Goal: Information Seeking & Learning: Understand process/instructions

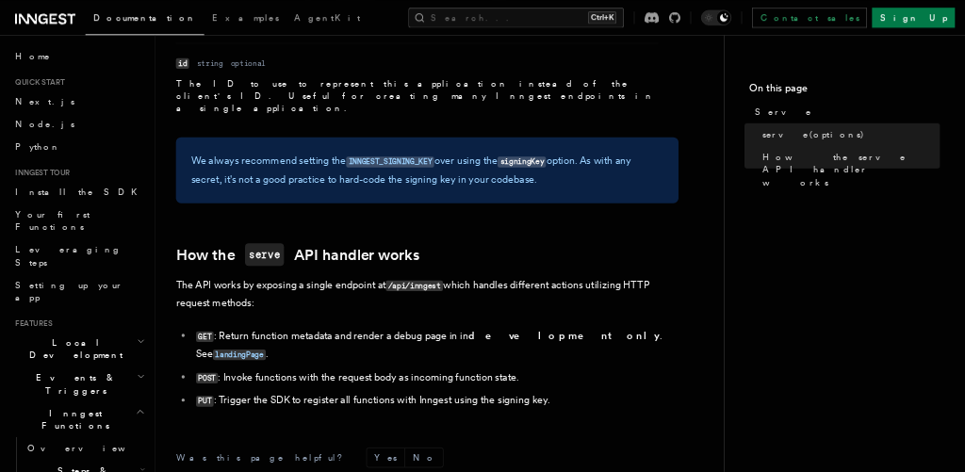
scroll to position [1904, 0]
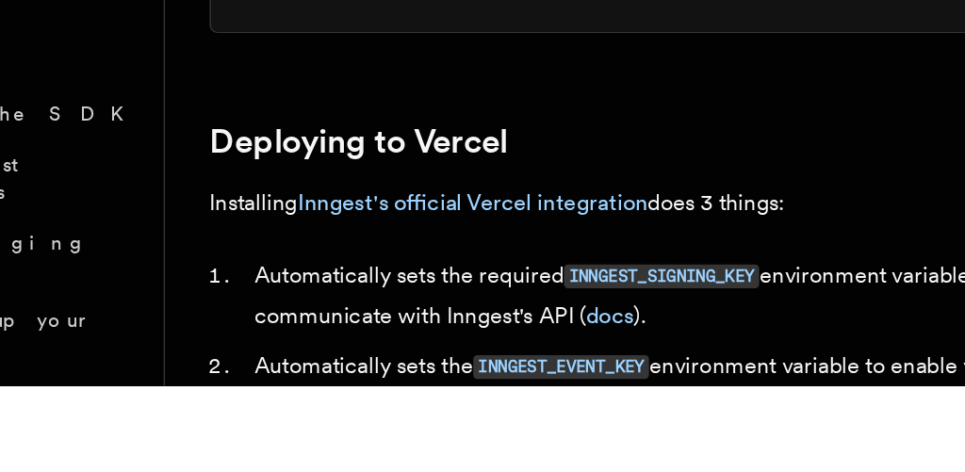
scroll to position [743, 0]
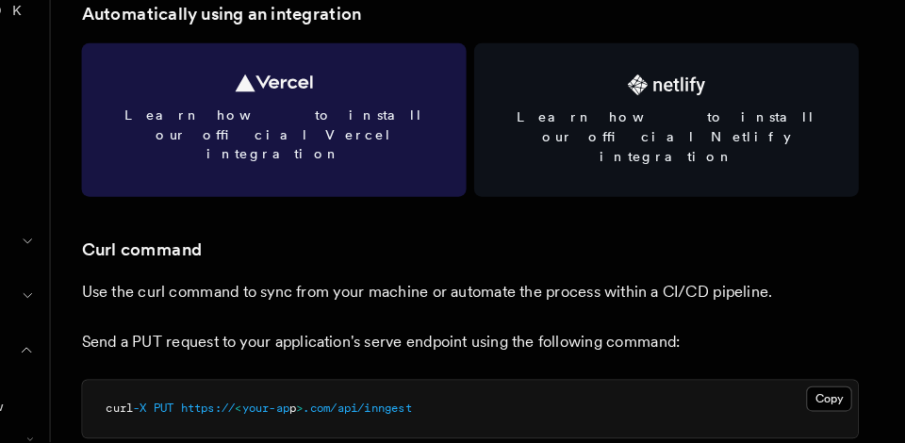
scroll to position [2430, 0]
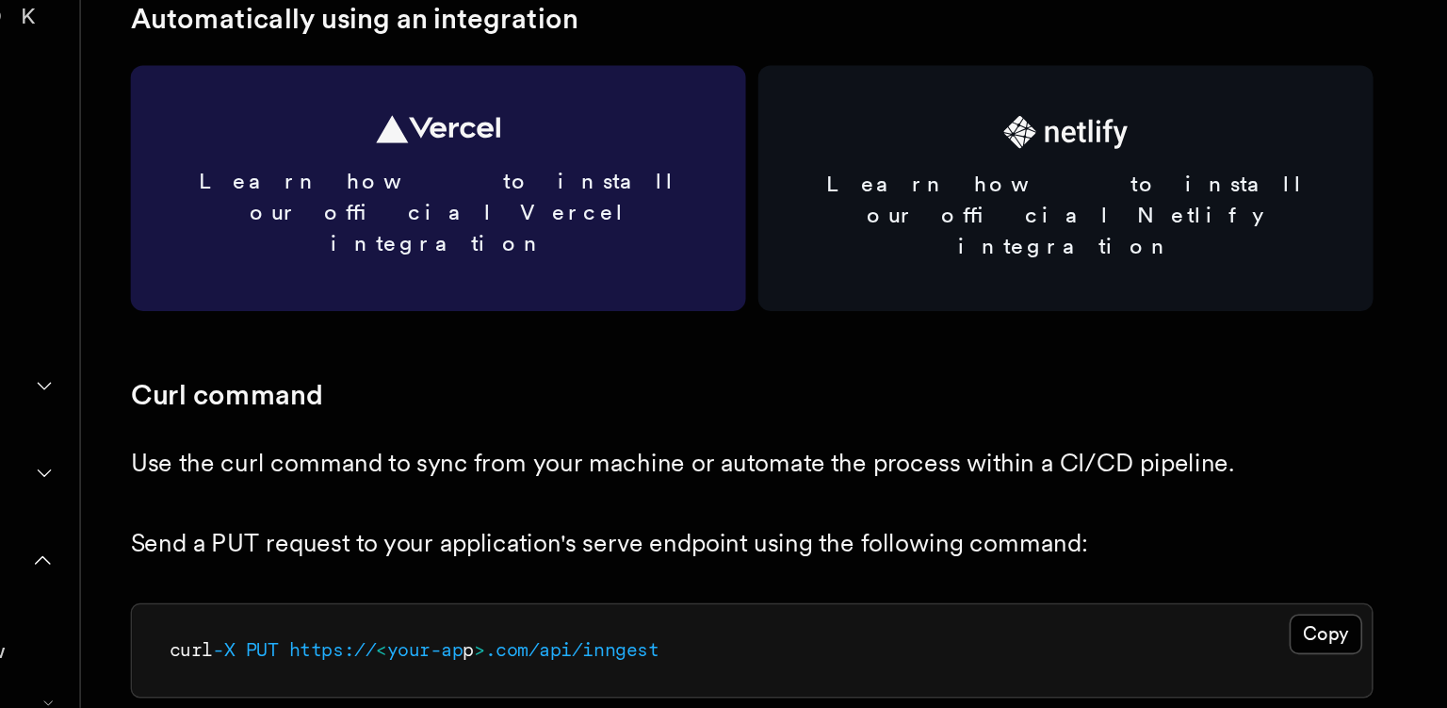
click at [553, 405] on link "Learn how to install our official Vercel integration" at bounding box center [450, 392] width 373 height 149
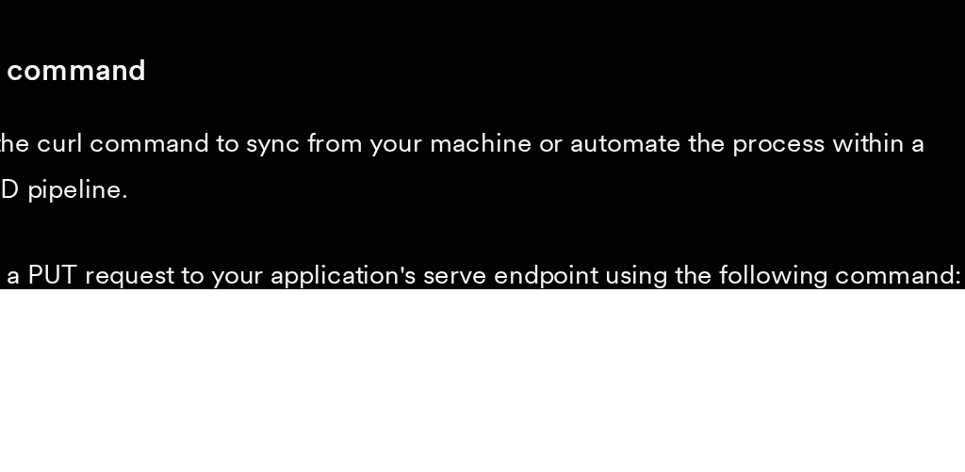
scroll to position [2535, 0]
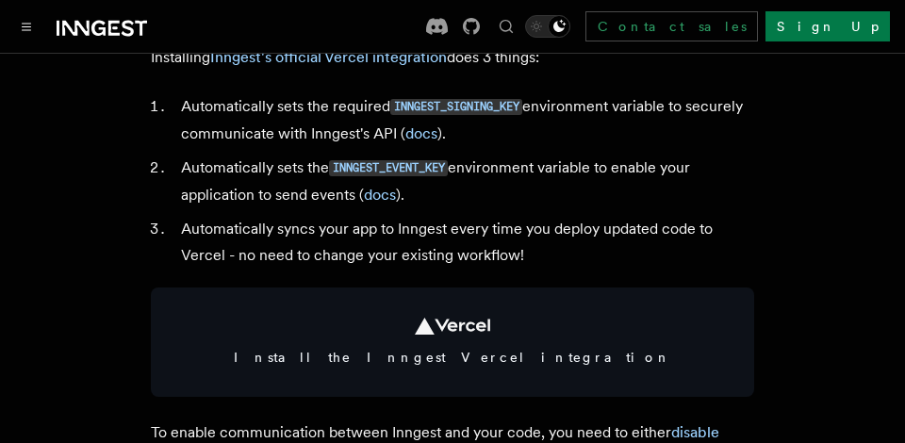
scroll to position [978, 0]
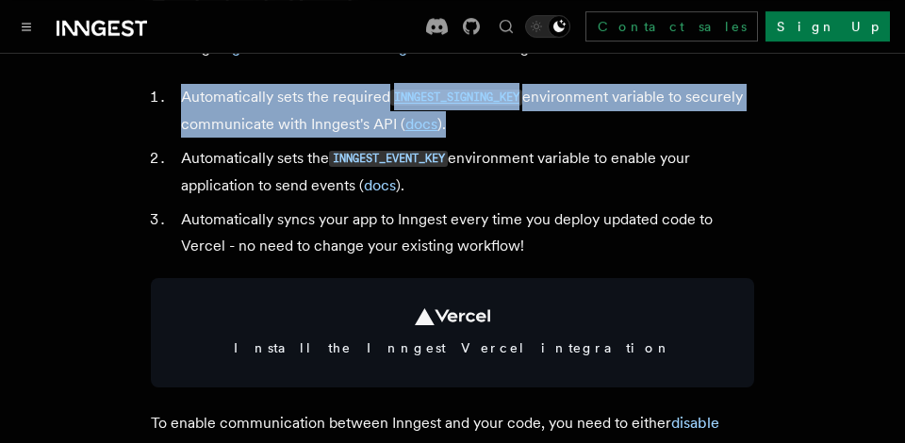
drag, startPoint x: 447, startPoint y: 150, endPoint x: 174, endPoint y: 131, distance: 273.0
click at [175, 131] on li "Automatically sets the required INNGEST_SIGNING_KEY environment variable to sec…" at bounding box center [464, 111] width 579 height 54
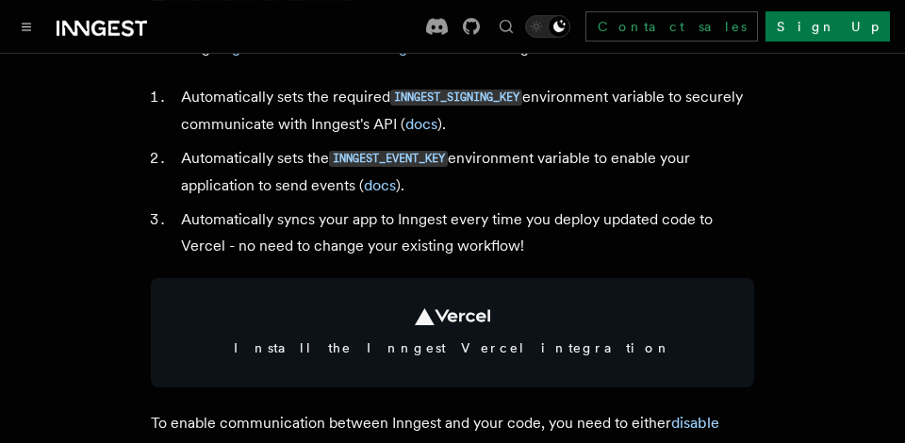
click at [421, 228] on ol "Automatically sets the required INNGEST_SIGNING_KEY environment variable to sec…" at bounding box center [452, 171] width 603 height 175
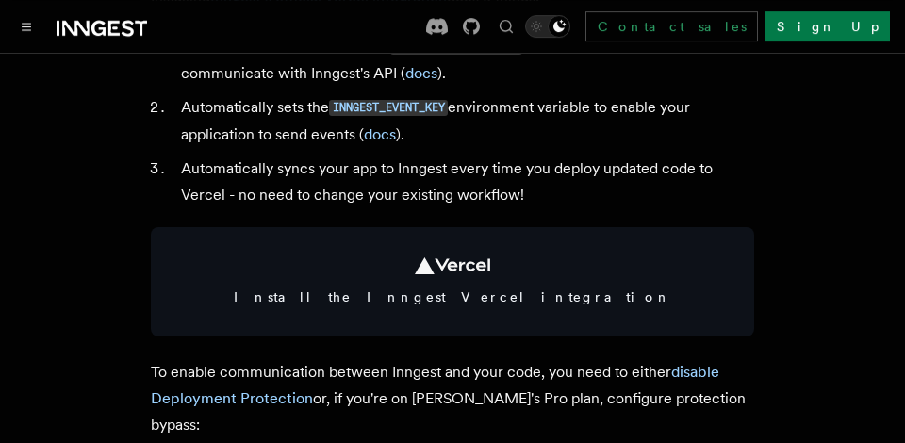
scroll to position [1036, 0]
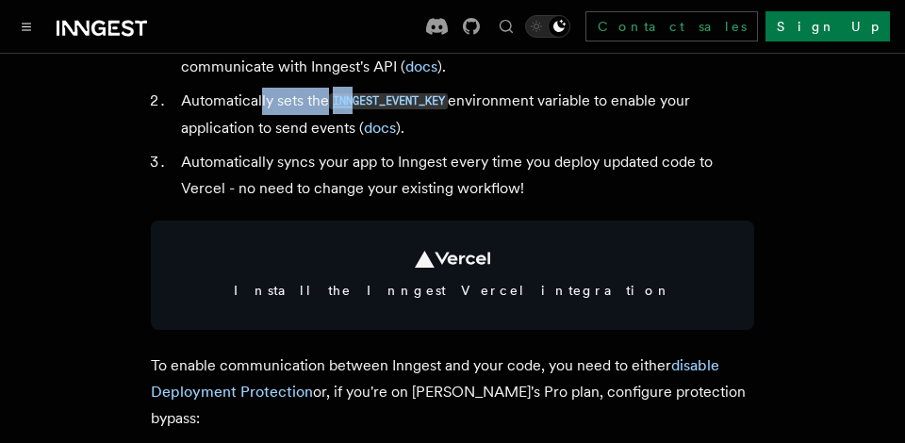
drag, startPoint x: 262, startPoint y: 138, endPoint x: 381, endPoint y: 139, distance: 118.7
click at [381, 139] on li "Automatically sets the INNGEST_EVENT_KEY environment variable to enable your ap…" at bounding box center [464, 115] width 579 height 54
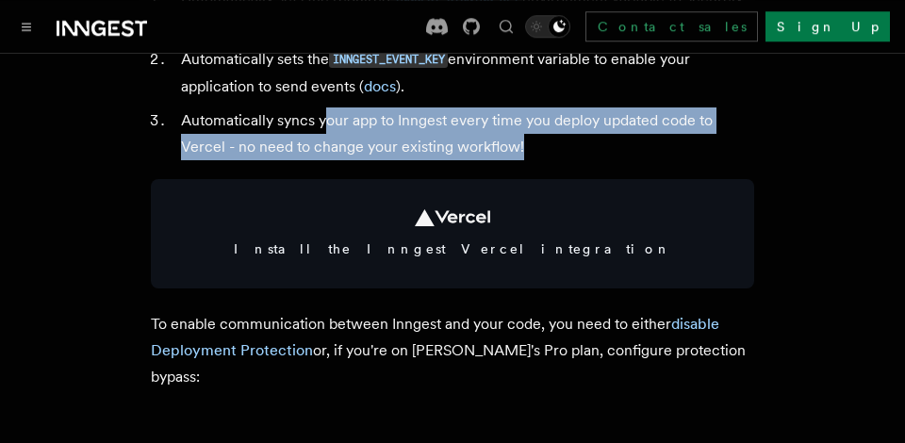
drag, startPoint x: 327, startPoint y: 145, endPoint x: 576, endPoint y: 170, distance: 250.0
click at [576, 160] on li "Automatically syncs your app to Inngest every time you deploy updated code to V…" at bounding box center [464, 133] width 579 height 53
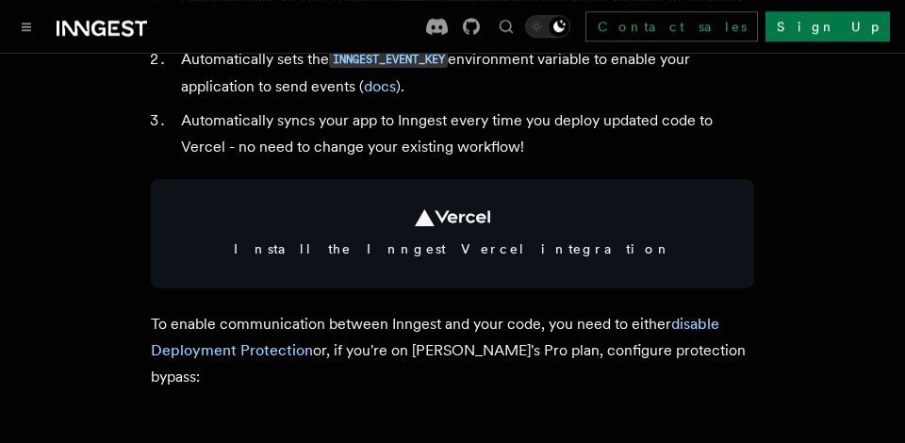
click at [576, 160] on li "Automatically syncs your app to Inngest every time you deploy updated code to V…" at bounding box center [464, 133] width 579 height 53
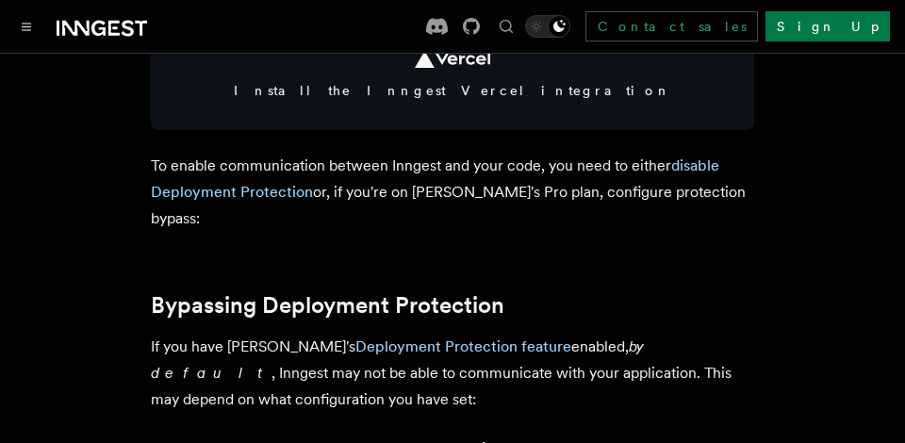
scroll to position [1283, 0]
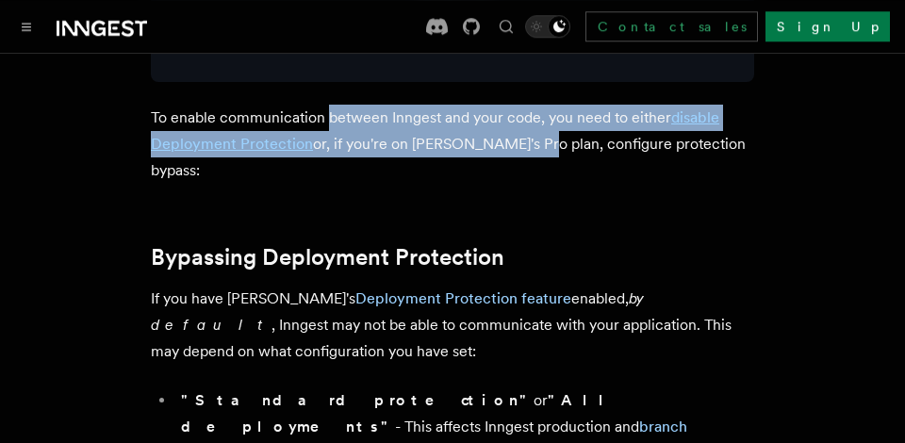
drag, startPoint x: 328, startPoint y: 148, endPoint x: 523, endPoint y: 202, distance: 202.3
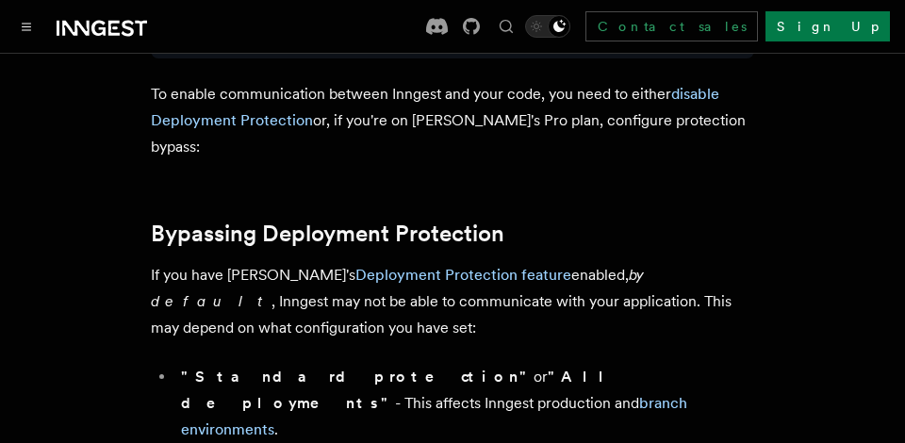
click at [699, 122] on link "disable Deployment Protection" at bounding box center [435, 107] width 568 height 44
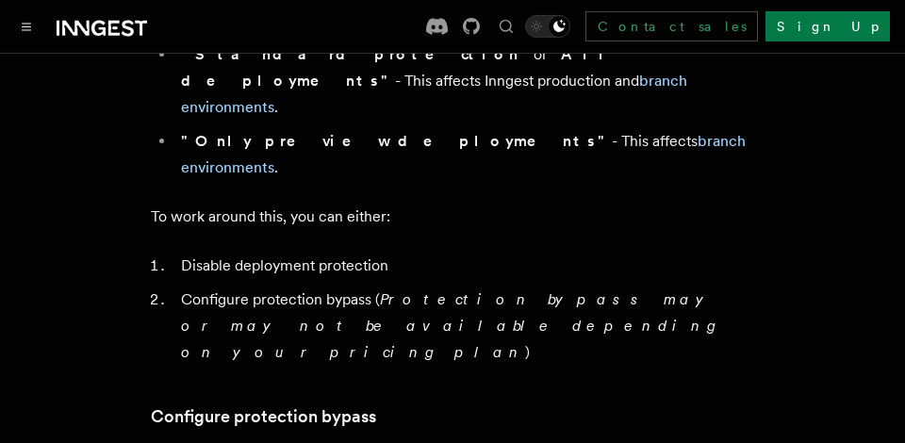
scroll to position [1653, 0]
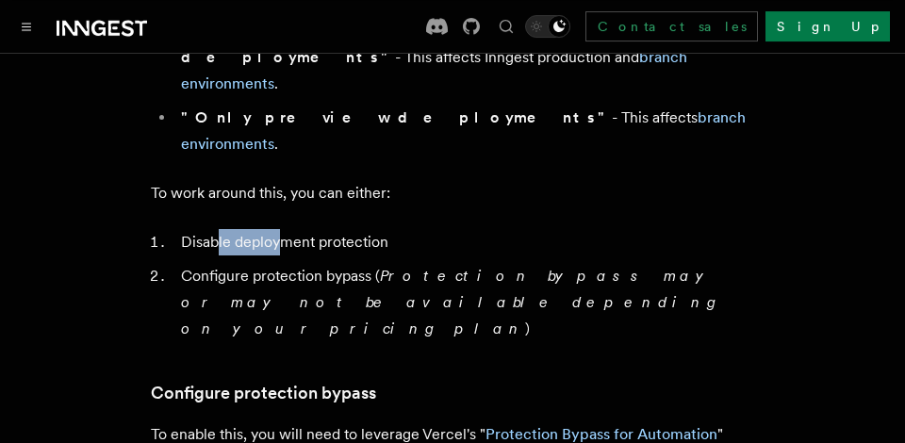
drag, startPoint x: 220, startPoint y: 200, endPoint x: 292, endPoint y: 200, distance: 72.6
click at [292, 229] on li "Disable deployment protection" at bounding box center [464, 242] width 579 height 26
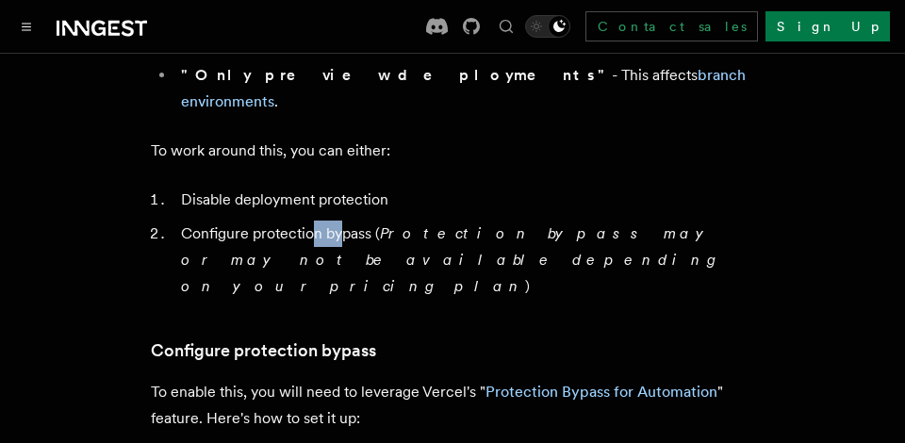
drag, startPoint x: 310, startPoint y: 185, endPoint x: 343, endPoint y: 188, distance: 33.1
click at [343, 220] on li "Configure protection bypass ( Protection bypass may or may not be available dep…" at bounding box center [464, 259] width 579 height 79
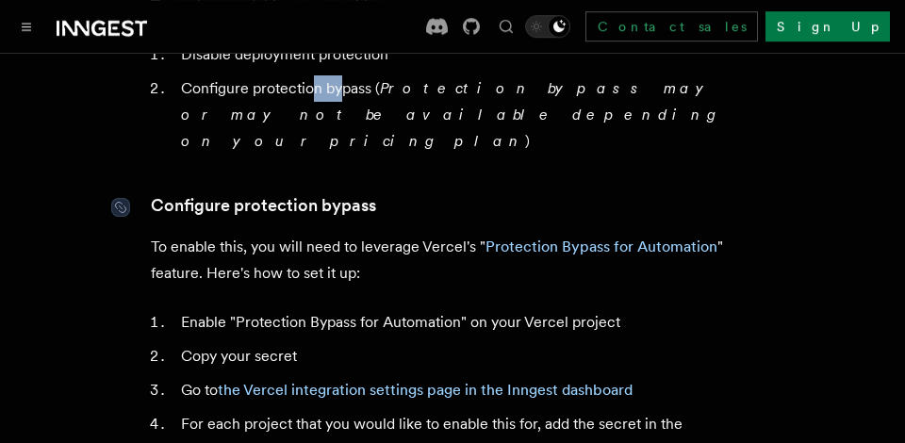
scroll to position [1841, 0]
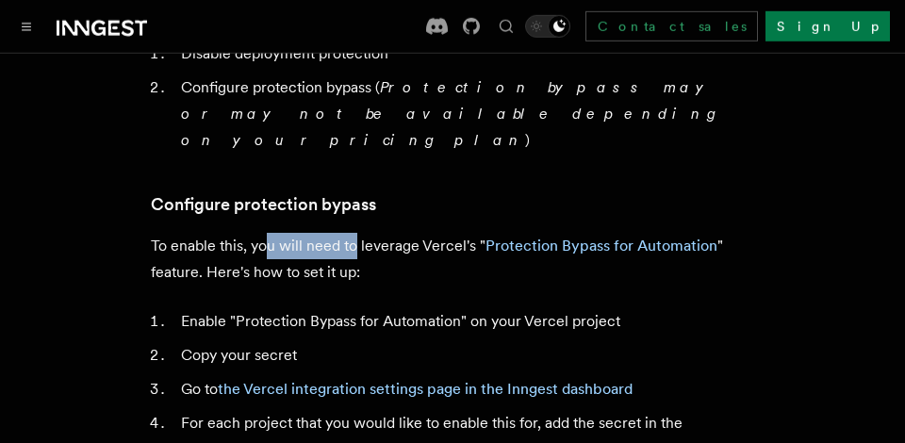
drag, startPoint x: 270, startPoint y: 171, endPoint x: 357, endPoint y: 168, distance: 86.7
click at [357, 233] on p "To enable this, you will need to leverage Vercel's " Protection Bypass for Auto…" at bounding box center [452, 259] width 603 height 53
click at [384, 233] on p "To enable this, you will need to leverage Vercel's " Protection Bypass for Auto…" at bounding box center [452, 259] width 603 height 53
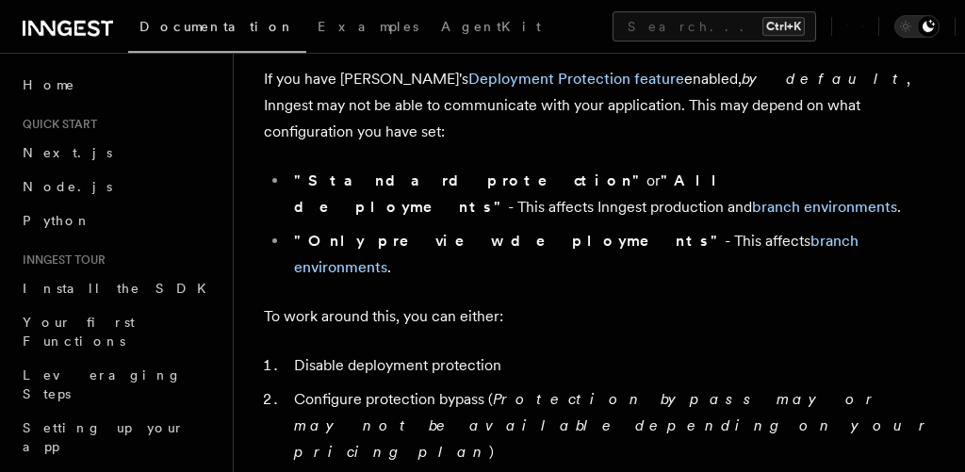
scroll to position [1485, 0]
drag, startPoint x: 387, startPoint y: 276, endPoint x: 432, endPoint y: 273, distance: 44.4
click at [432, 302] on p "To work around this, you can either:" at bounding box center [599, 315] width 671 height 26
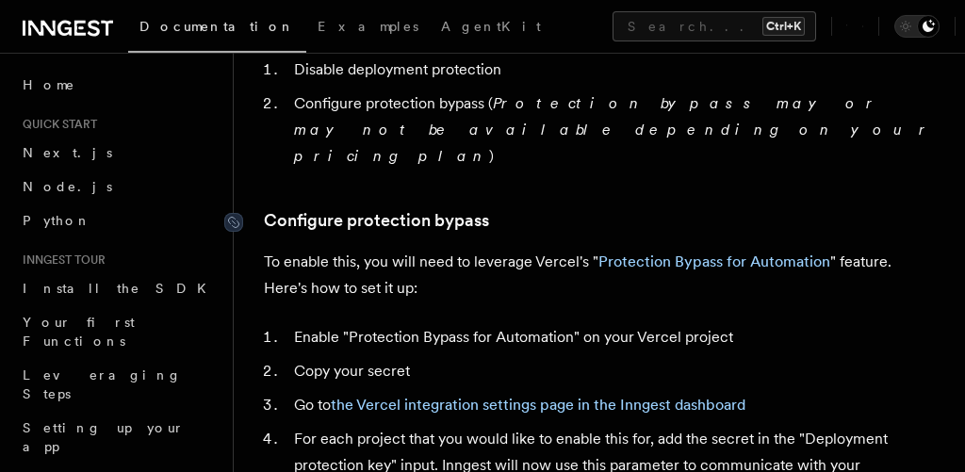
scroll to position [1781, 0]
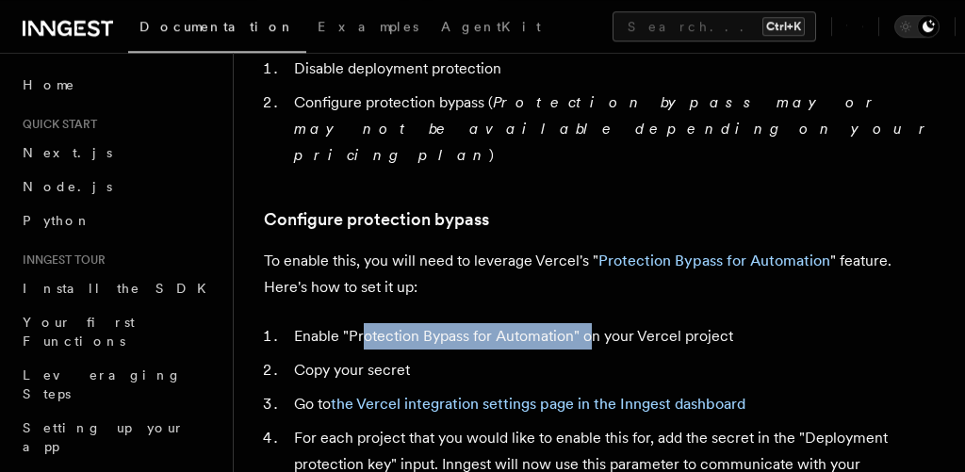
drag, startPoint x: 361, startPoint y: 257, endPoint x: 589, endPoint y: 247, distance: 228.3
click at [589, 323] on li "Enable "Protection Bypass for Automation" on your Vercel project" at bounding box center [611, 336] width 646 height 26
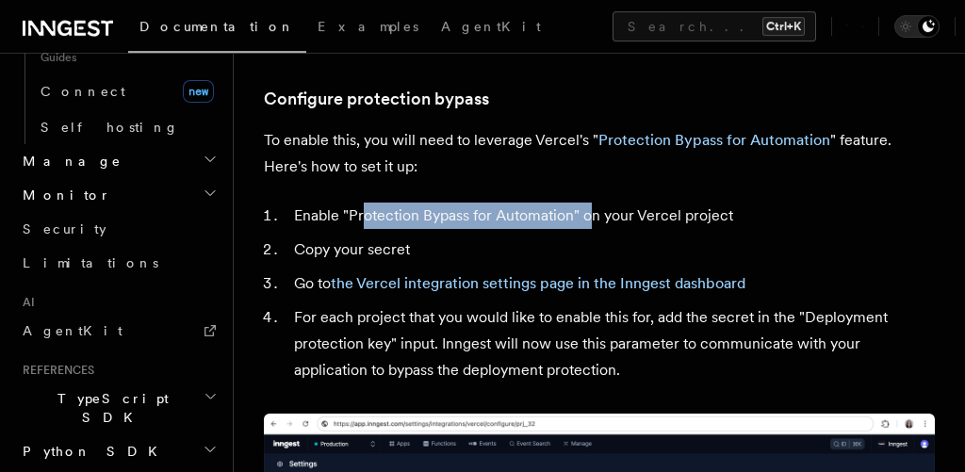
scroll to position [1907, 0]
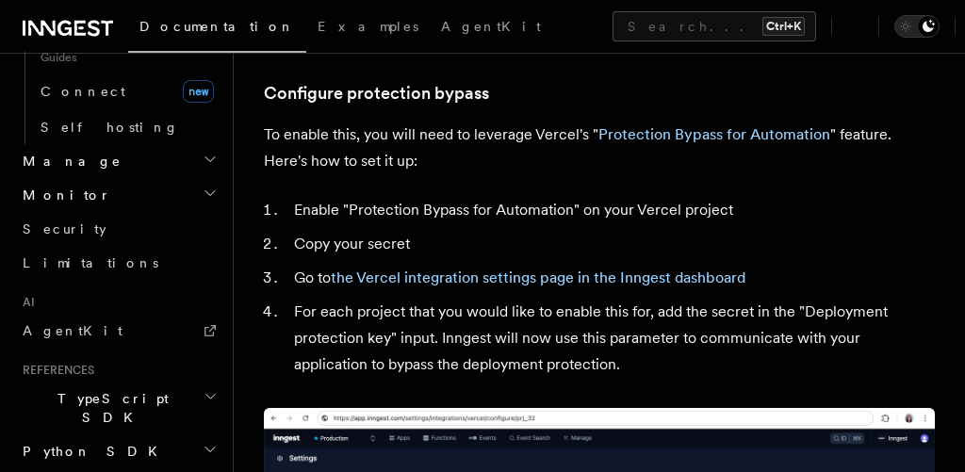
click at [774, 216] on ol "Enable "Protection Bypass for Automation" on your Vercel project Copy your secr…" at bounding box center [599, 287] width 671 height 181
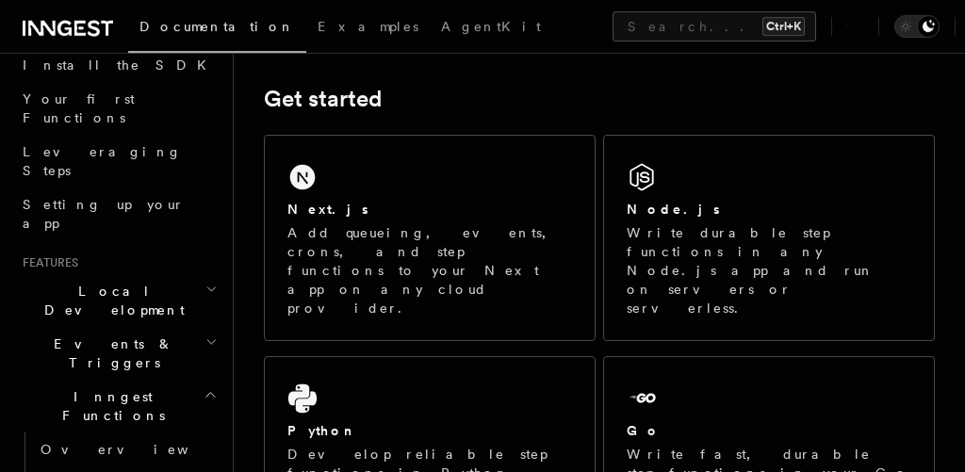
scroll to position [285, 0]
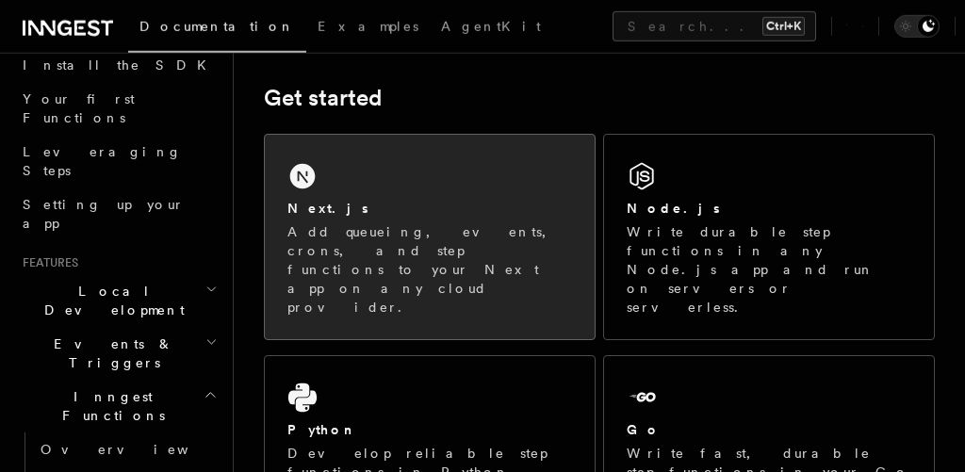
click at [418, 226] on p "Add queueing, events, crons, and step functions to your Next app on any cloud p…" at bounding box center [429, 269] width 285 height 94
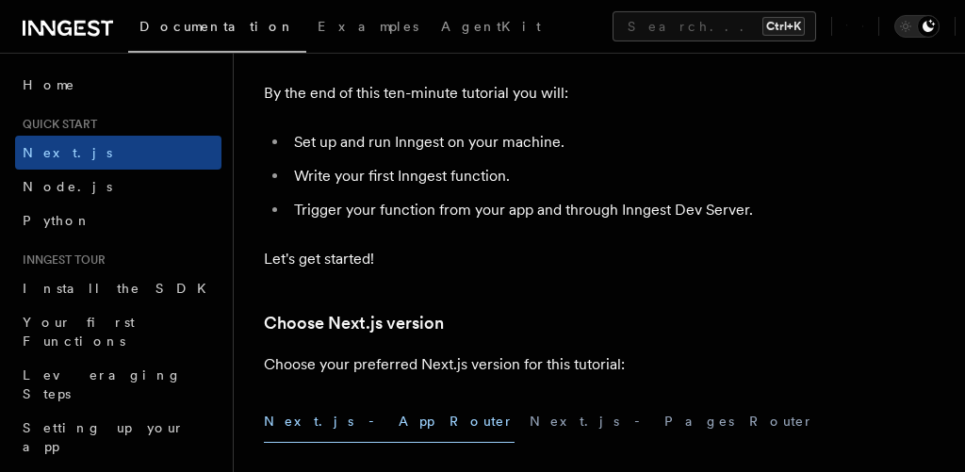
scroll to position [240, 0]
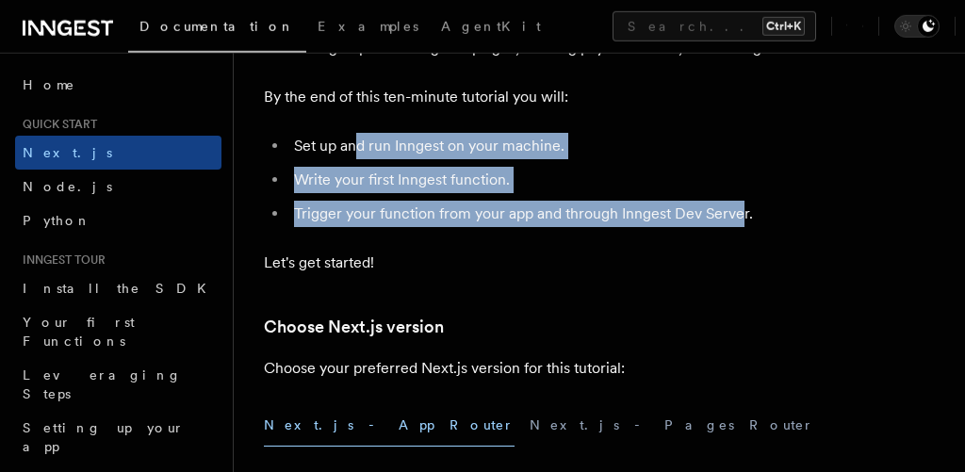
drag, startPoint x: 357, startPoint y: 141, endPoint x: 745, endPoint y: 212, distance: 394.6
click at [745, 212] on ul "Set up and run Inngest on your machine. Write your first Inngest function. Trig…" at bounding box center [599, 180] width 671 height 94
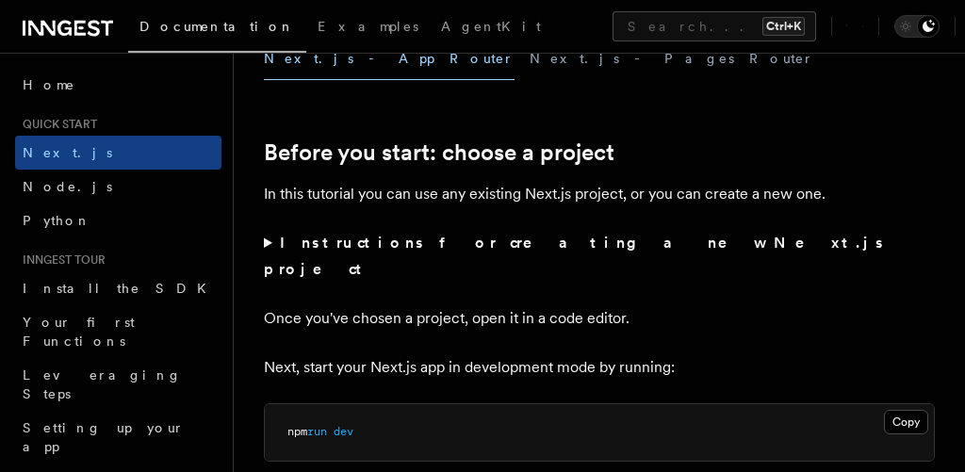
scroll to position [608, 0]
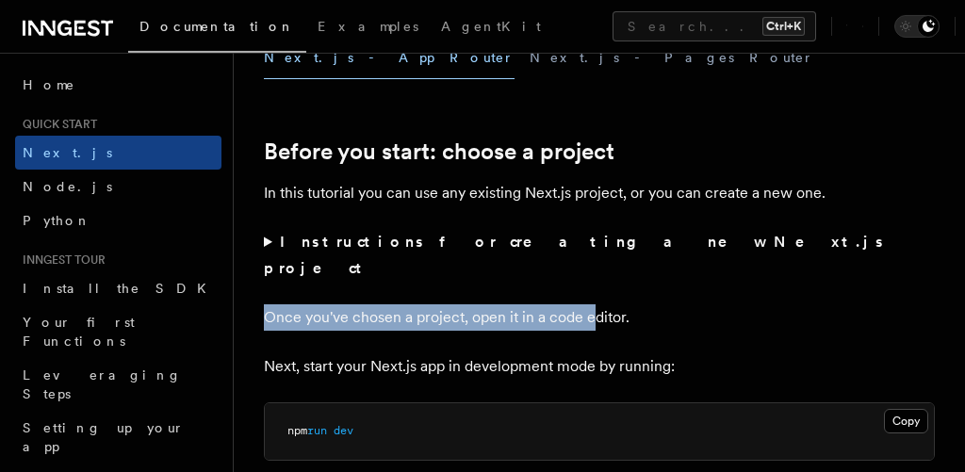
drag, startPoint x: 487, startPoint y: 193, endPoint x: 602, endPoint y: 275, distance: 141.2
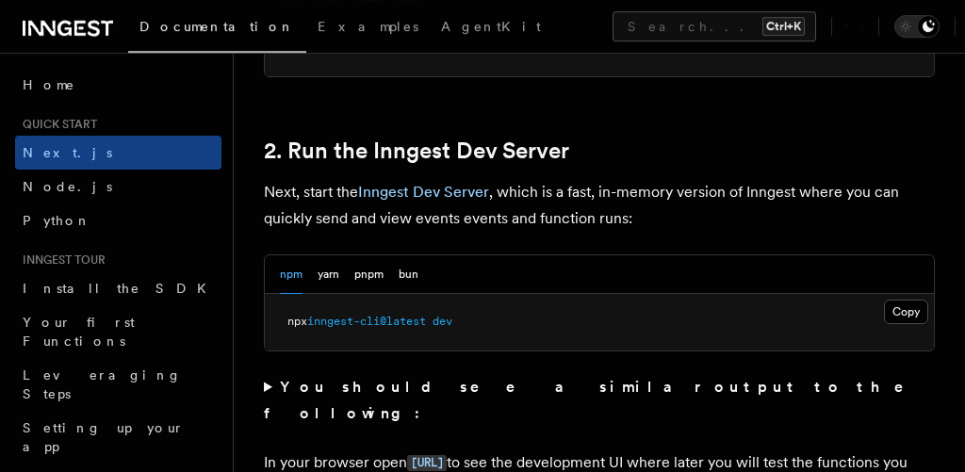
scroll to position [1317, 0]
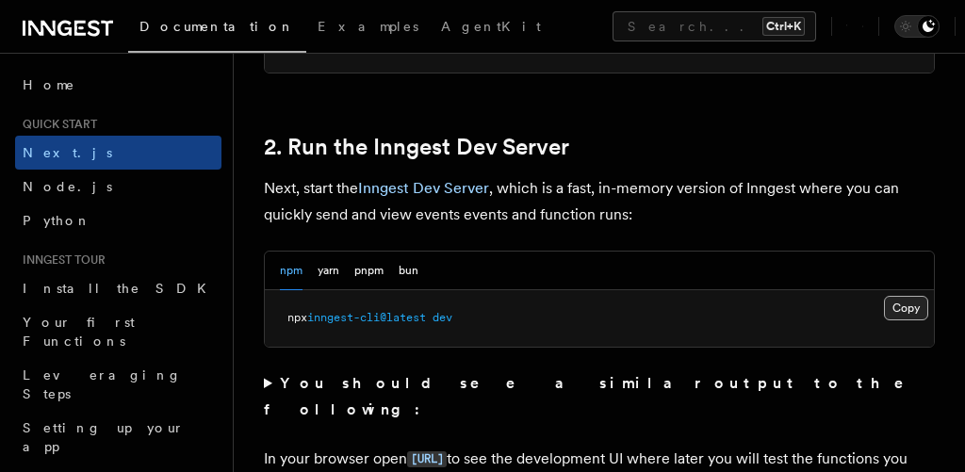
click at [909, 296] on button "Copy Copied" at bounding box center [906, 308] width 44 height 24
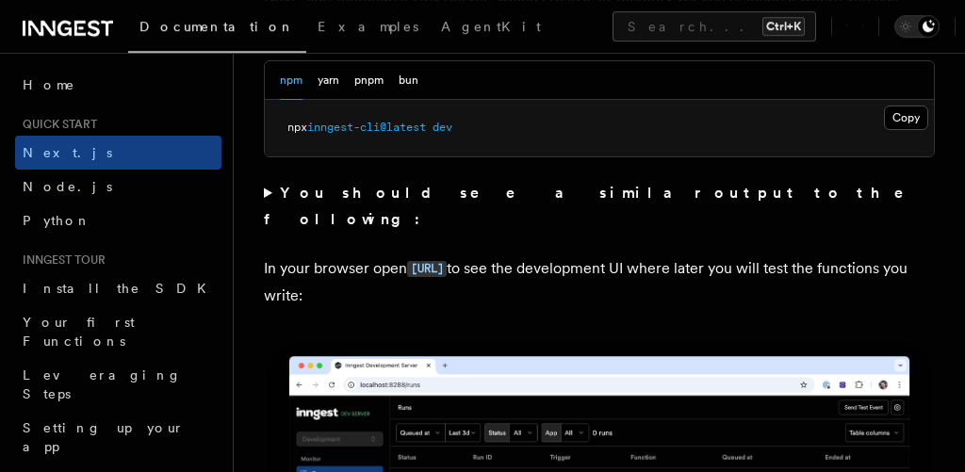
scroll to position [1508, 0]
drag, startPoint x: 434, startPoint y: 178, endPoint x: 474, endPoint y: 171, distance: 40.1
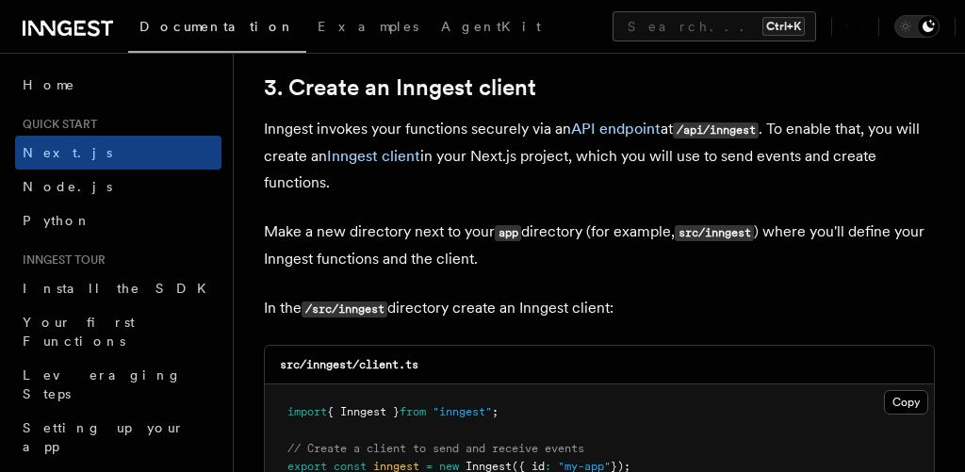
scroll to position [2256, 0]
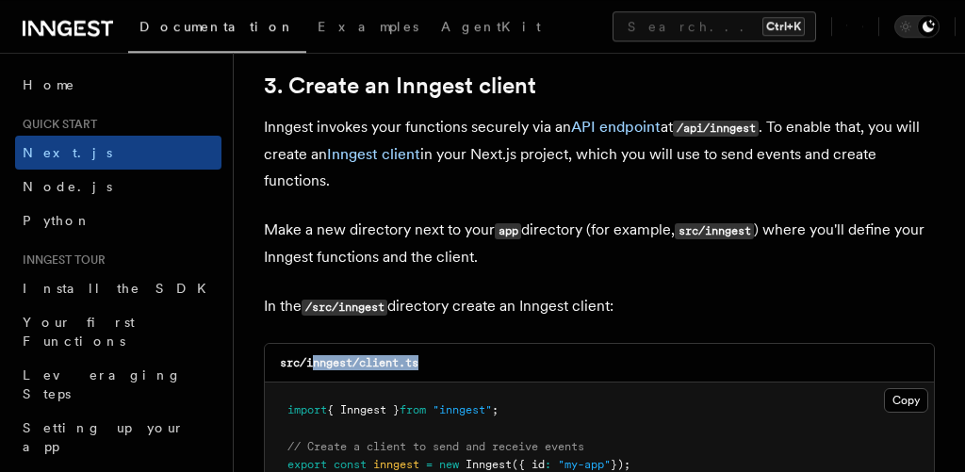
drag, startPoint x: 314, startPoint y: 318, endPoint x: 434, endPoint y: 309, distance: 120.9
click at [434, 344] on div "src/inngest/client.ts" at bounding box center [599, 363] width 669 height 39
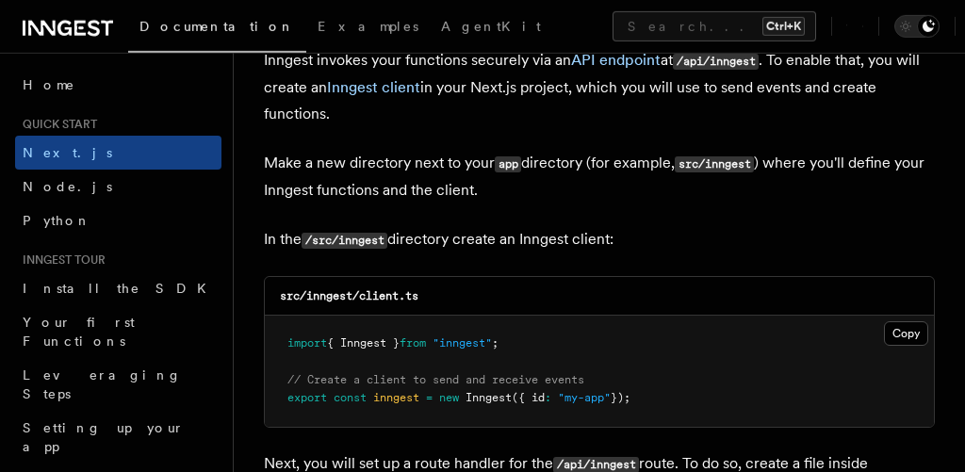
scroll to position [2327, 0]
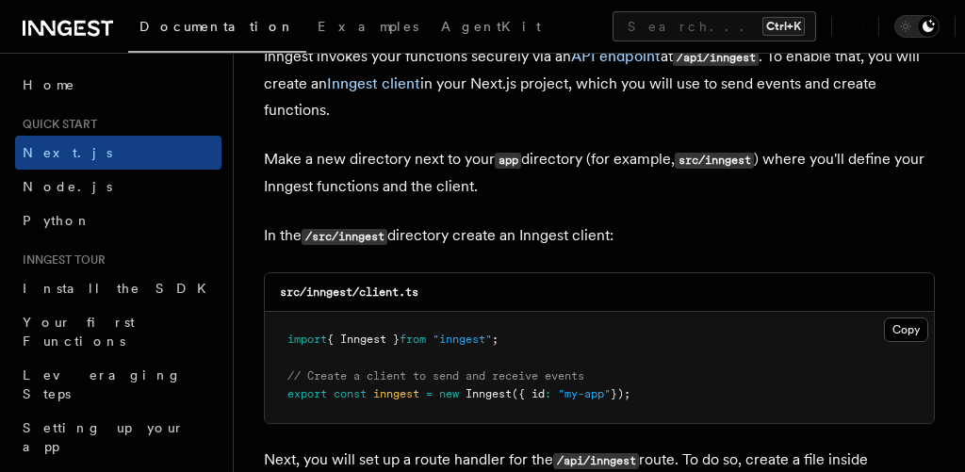
drag, startPoint x: 409, startPoint y: 292, endPoint x: 464, endPoint y: 287, distance: 54.9
click at [464, 333] on span "import { Inngest } from "inngest" ;" at bounding box center [392, 339] width 211 height 13
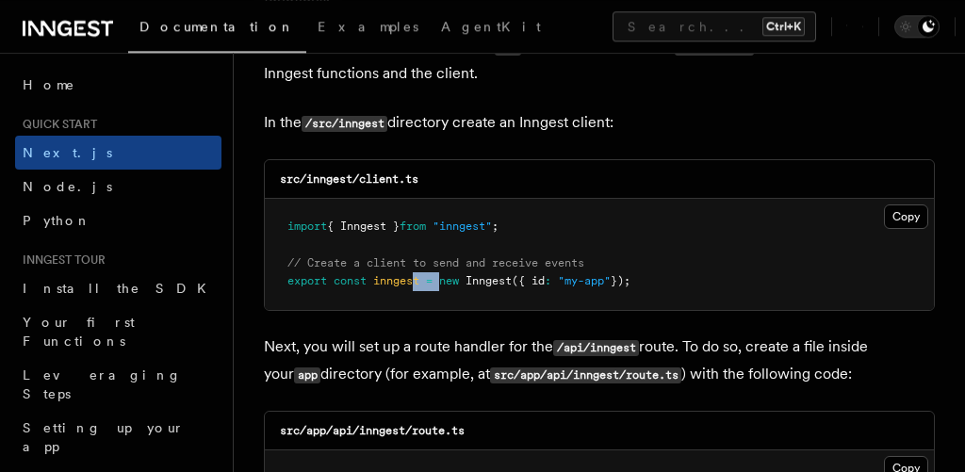
drag, startPoint x: 414, startPoint y: 247, endPoint x: 449, endPoint y: 246, distance: 35.8
click at [449, 246] on pre "import { Inngest } from "inngest" ; // Create a client to send and receive even…" at bounding box center [599, 254] width 669 height 111
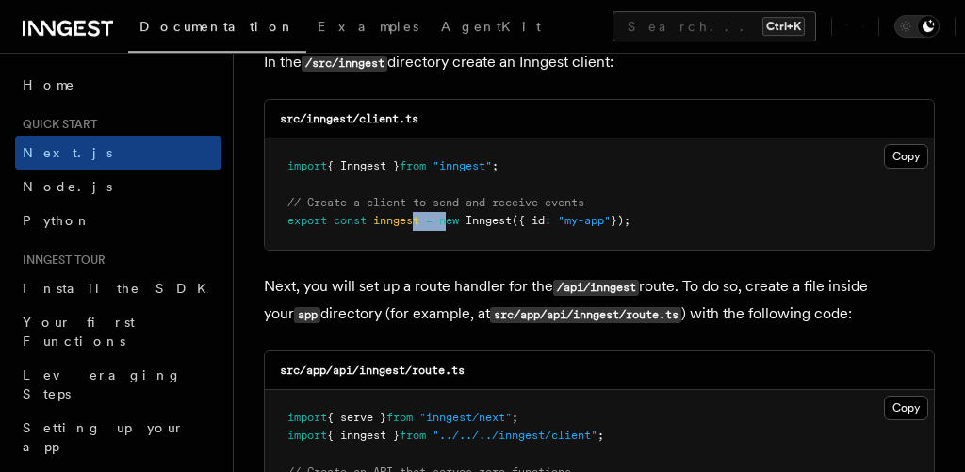
scroll to position [2504, 0]
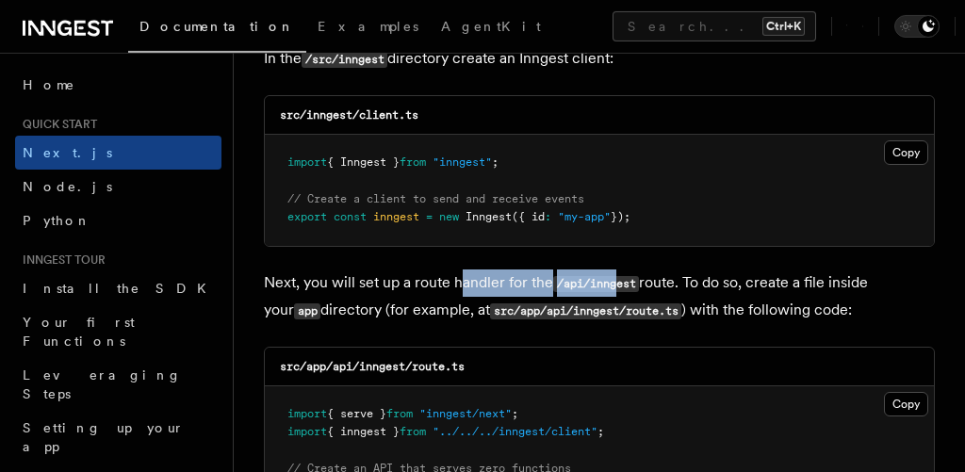
drag, startPoint x: 459, startPoint y: 234, endPoint x: 621, endPoint y: 228, distance: 162.2
click at [621, 269] on p "Next, you will set up a route handler for the /api/inngest route. To do so, cre…" at bounding box center [599, 296] width 671 height 55
click at [639, 276] on code "/api/inngest" at bounding box center [596, 284] width 86 height 16
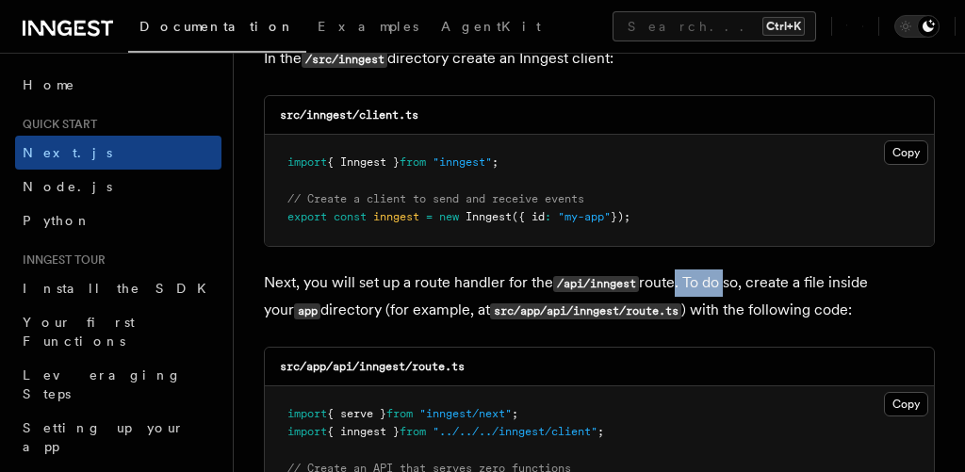
drag, startPoint x: 678, startPoint y: 231, endPoint x: 732, endPoint y: 225, distance: 54.9
click at [732, 269] on p "Next, you will set up a route handler for the /api/inngest route. To do so, cre…" at bounding box center [599, 296] width 671 height 55
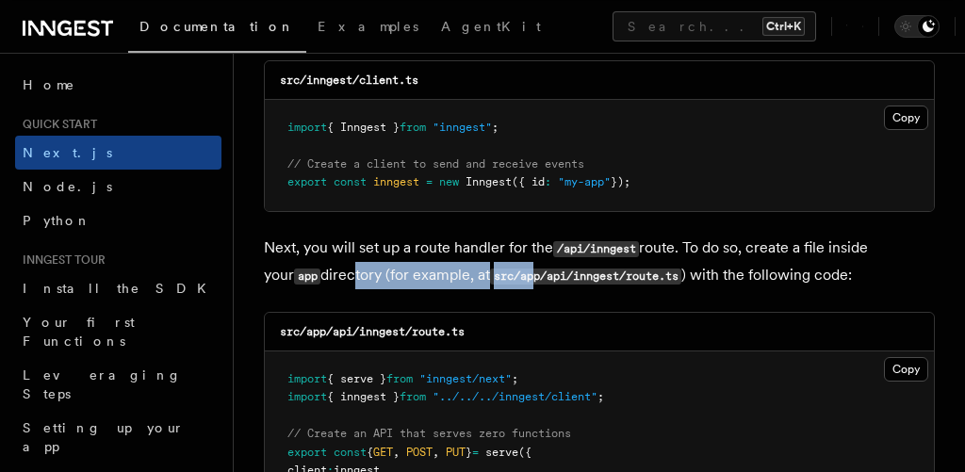
drag, startPoint x: 318, startPoint y: 229, endPoint x: 511, endPoint y: 216, distance: 192.7
click at [511, 235] on p "Next, you will set up a route handler for the /api/inngest route. To do so, cre…" at bounding box center [599, 262] width 671 height 55
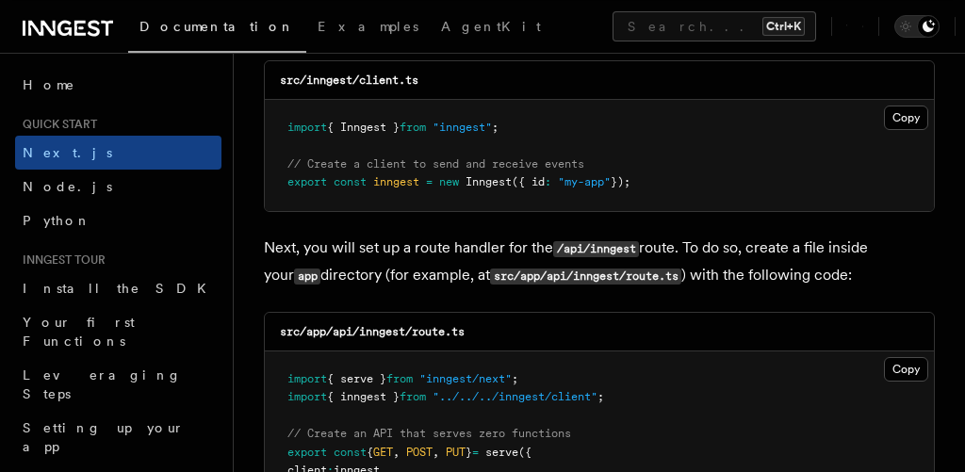
click at [517, 235] on p "Next, you will set up a route handler for the /api/inngest route. To do so, cre…" at bounding box center [599, 262] width 671 height 55
drag, startPoint x: 543, startPoint y: 226, endPoint x: 519, endPoint y: 228, distance: 23.6
click at [519, 269] on code "src/app/api/inngest/route.ts" at bounding box center [585, 277] width 191 height 16
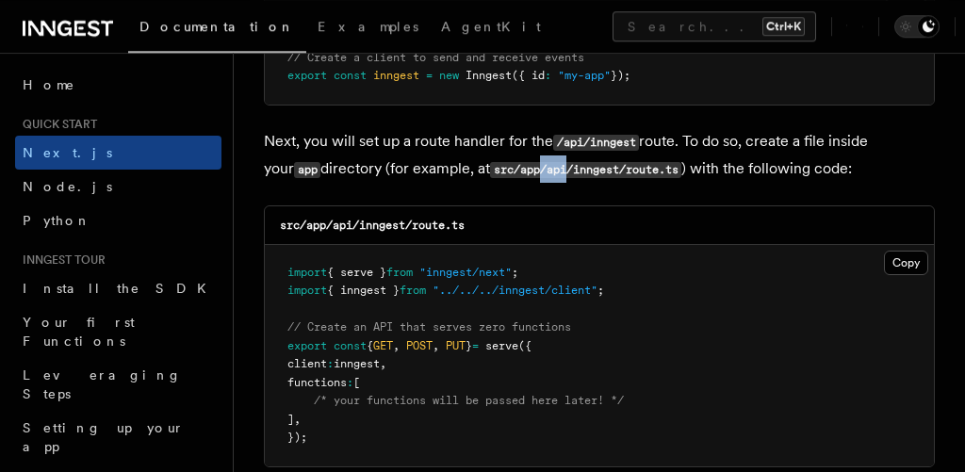
scroll to position [2669, 0]
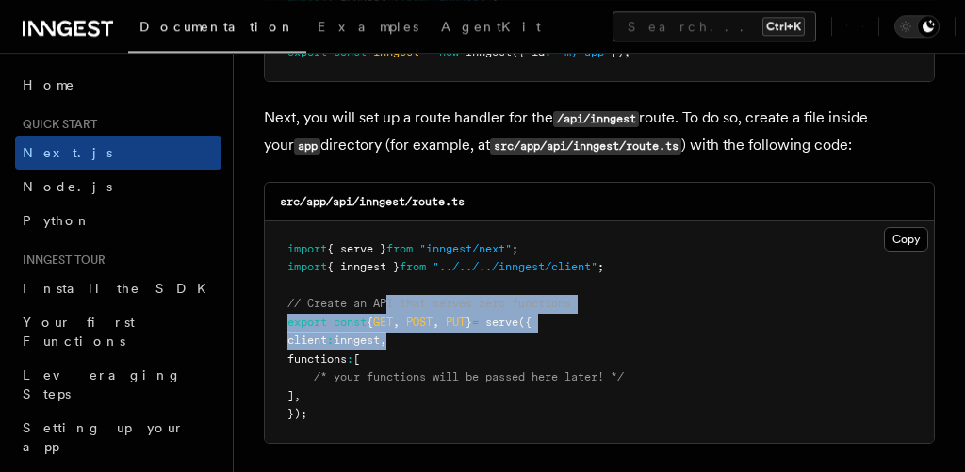
drag, startPoint x: 391, startPoint y: 248, endPoint x: 499, endPoint y: 294, distance: 117.8
click at [499, 294] on pre "import { serve } from "inngest/next" ; import { inngest } from "../../../innges…" at bounding box center [599, 331] width 669 height 221
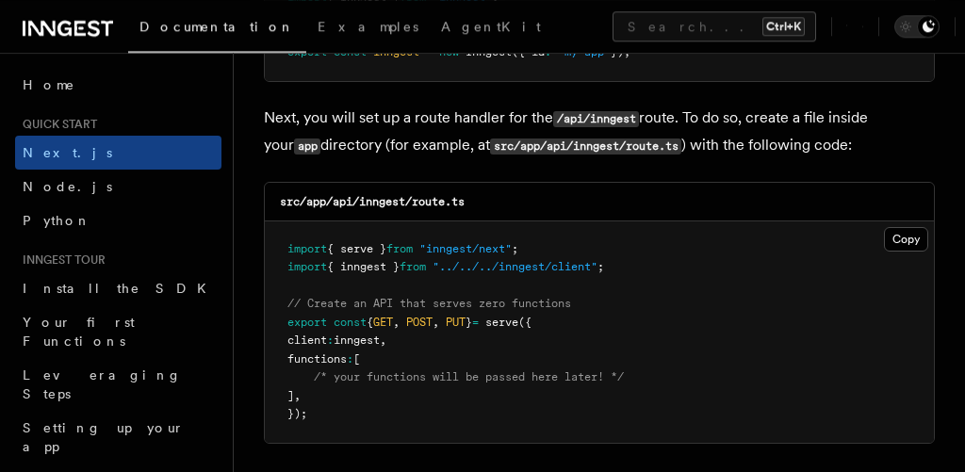
click at [499, 294] on pre "import { serve } from "inngest/next" ; import { inngest } from "../../../innges…" at bounding box center [599, 331] width 669 height 221
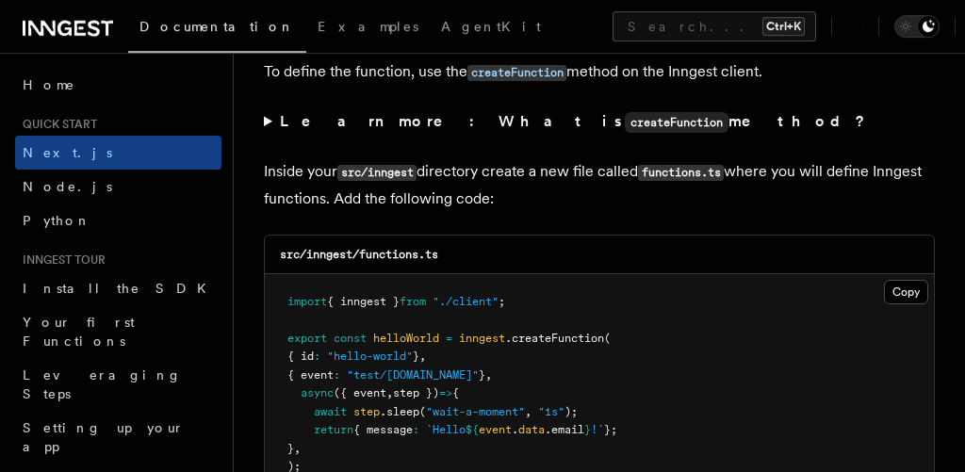
scroll to position [3315, 0]
drag, startPoint x: 405, startPoint y: 235, endPoint x: 546, endPoint y: 348, distance: 180.3
click at [546, 348] on pre "import { inngest } from "./client" ; export const helloWorld = inngest .createF…" at bounding box center [599, 384] width 669 height 221
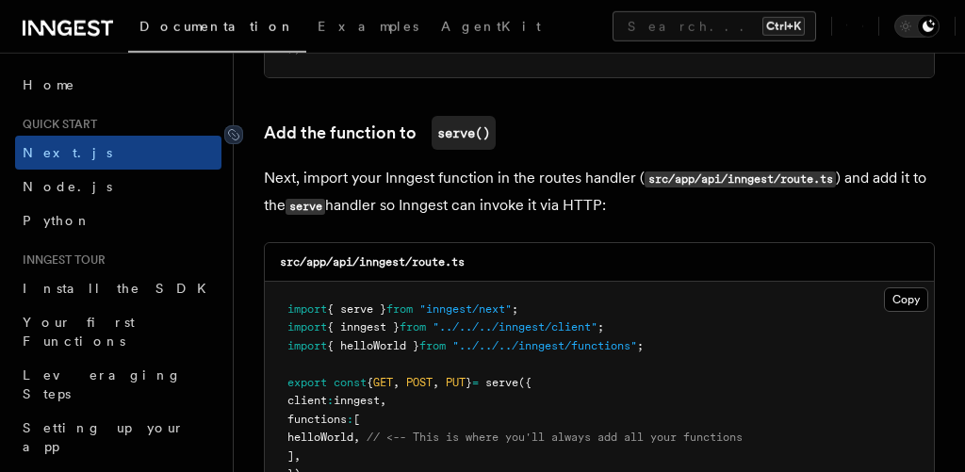
scroll to position [3740, 0]
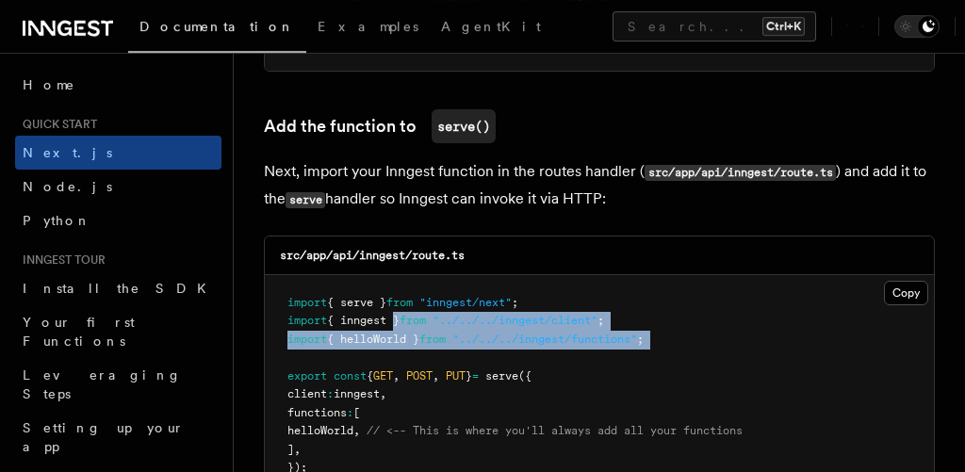
drag, startPoint x: 396, startPoint y: 267, endPoint x: 449, endPoint y: 310, distance: 69.0
click at [449, 310] on pre "import { serve } from "inngest/next" ; import { inngest } from "../../../innges…" at bounding box center [599, 385] width 669 height 221
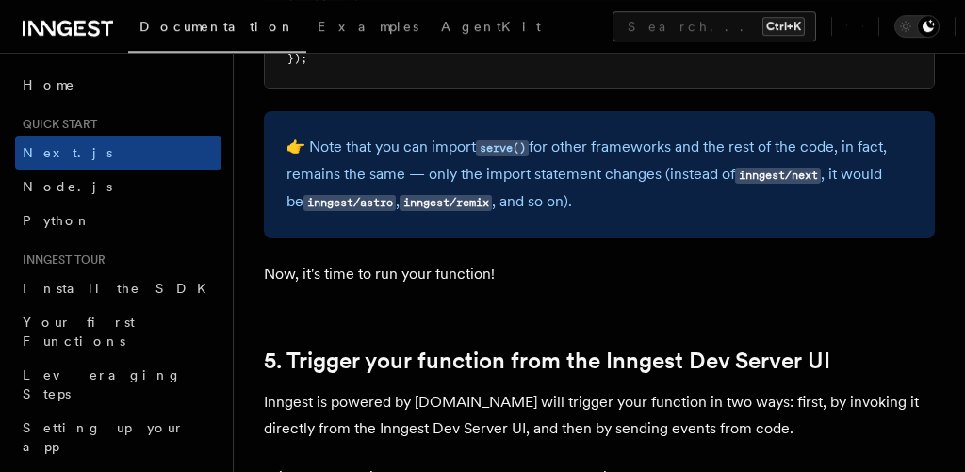
scroll to position [4379, 0]
